Goal: Use online tool/utility: Utilize a website feature to perform a specific function

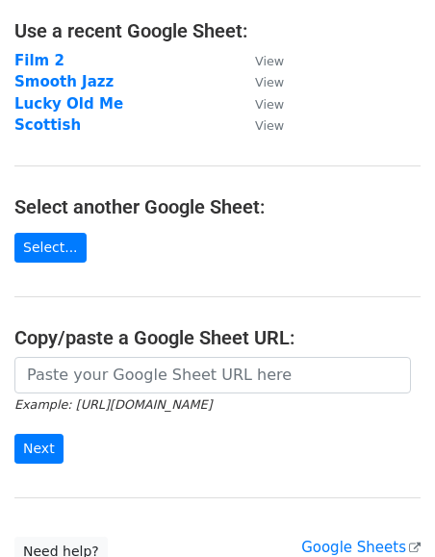
scroll to position [103, 0]
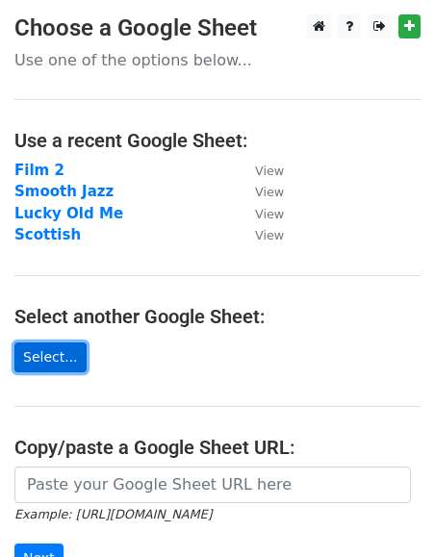
click at [52, 349] on link "Select..." at bounding box center [50, 357] width 72 height 30
click at [39, 361] on link "Select..." at bounding box center [50, 357] width 72 height 30
